Goal: Entertainment & Leisure: Consume media (video, audio)

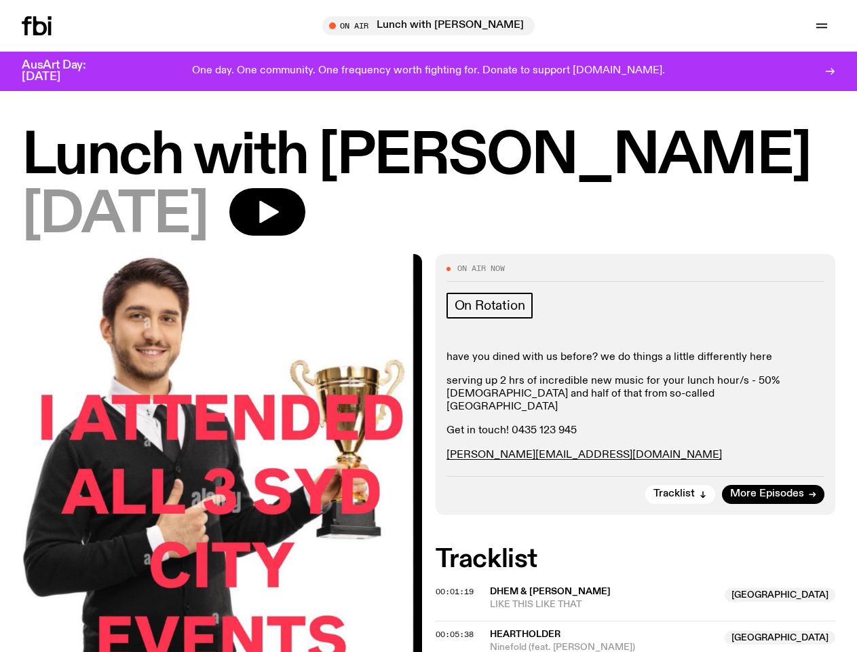
click at [0, 0] on icon "button" at bounding box center [0, 0] width 0 height 0
click at [434, 26] on input "text" at bounding box center [437, 26] width 329 height 12
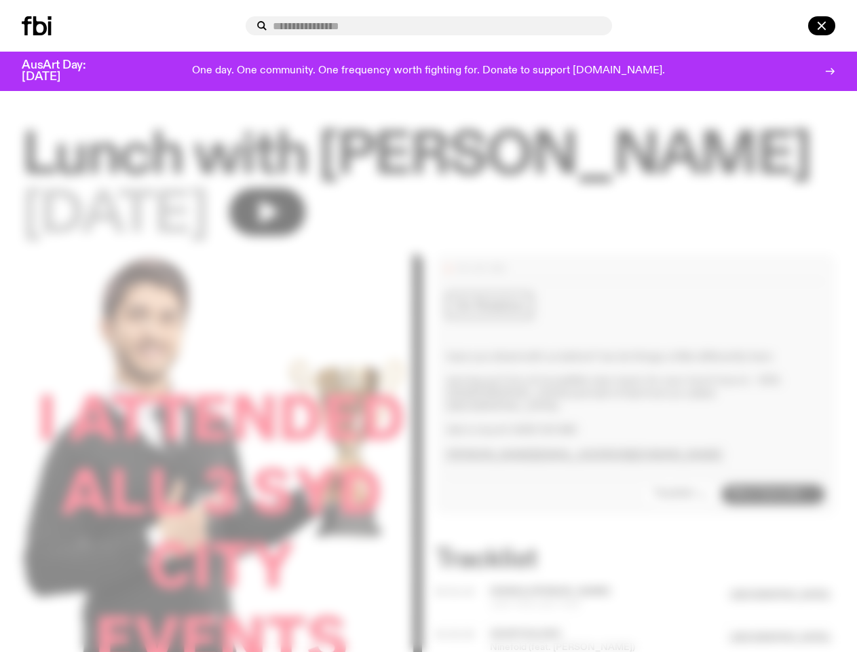
click at [601, 26] on input "text" at bounding box center [437, 26] width 329 height 12
click at [790, 26] on div at bounding box center [803, 25] width 65 height 19
click at [329, 219] on div at bounding box center [428, 326] width 857 height 652
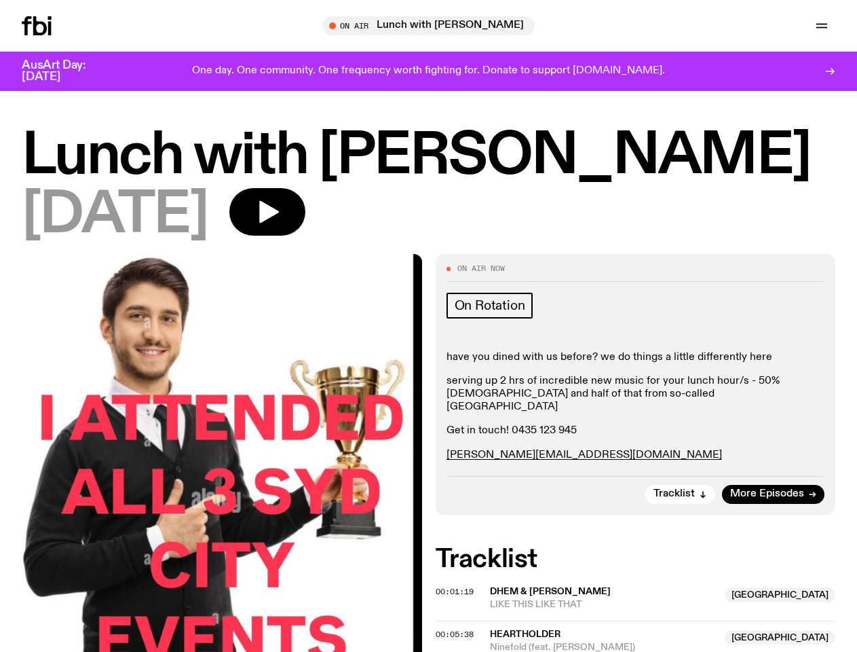
click at [457, 597] on span "00:01:19" at bounding box center [455, 591] width 38 height 11
click at [634, 604] on span "LIKE THIS LIKE THAT" at bounding box center [603, 604] width 227 height 13
click at [457, 639] on span "00:05:38" at bounding box center [455, 634] width 38 height 11
click at [642, 641] on span "heartholder" at bounding box center [603, 634] width 227 height 13
